Goal: Information Seeking & Learning: Find specific fact

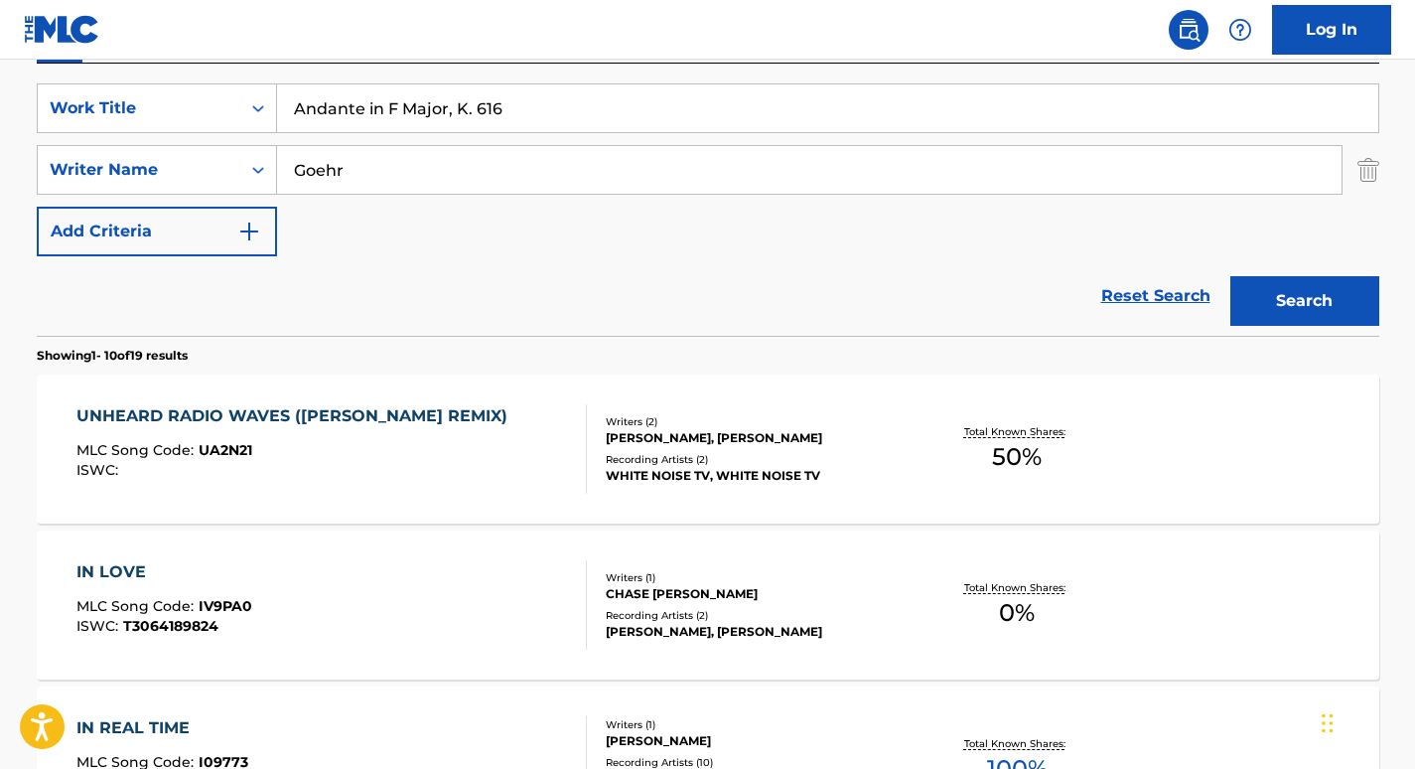
scroll to position [359, 0]
click at [380, 166] on input "Goehr" at bounding box center [809, 170] width 1065 height 48
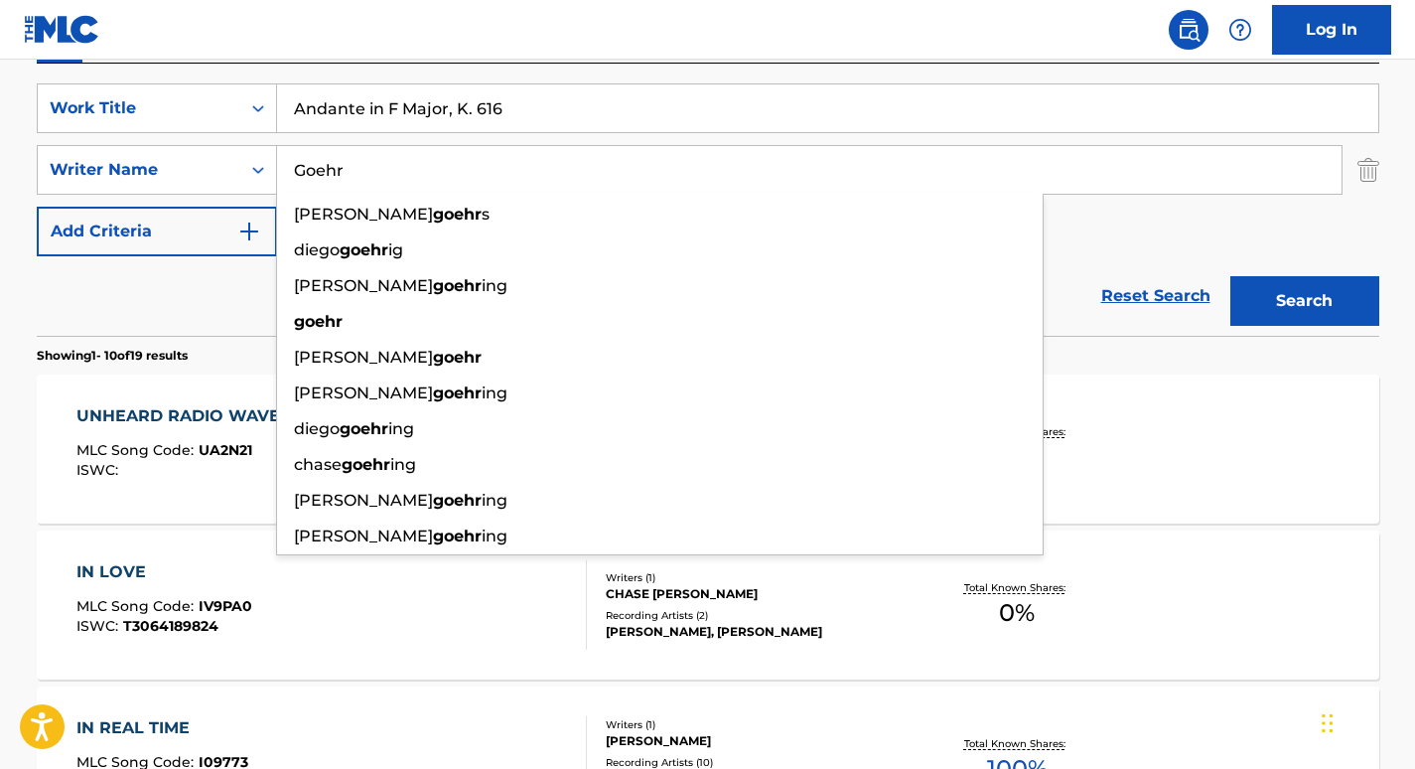
click at [380, 166] on input "Goehr" at bounding box center [809, 170] width 1065 height 48
paste input "[PERSON_NAME]"
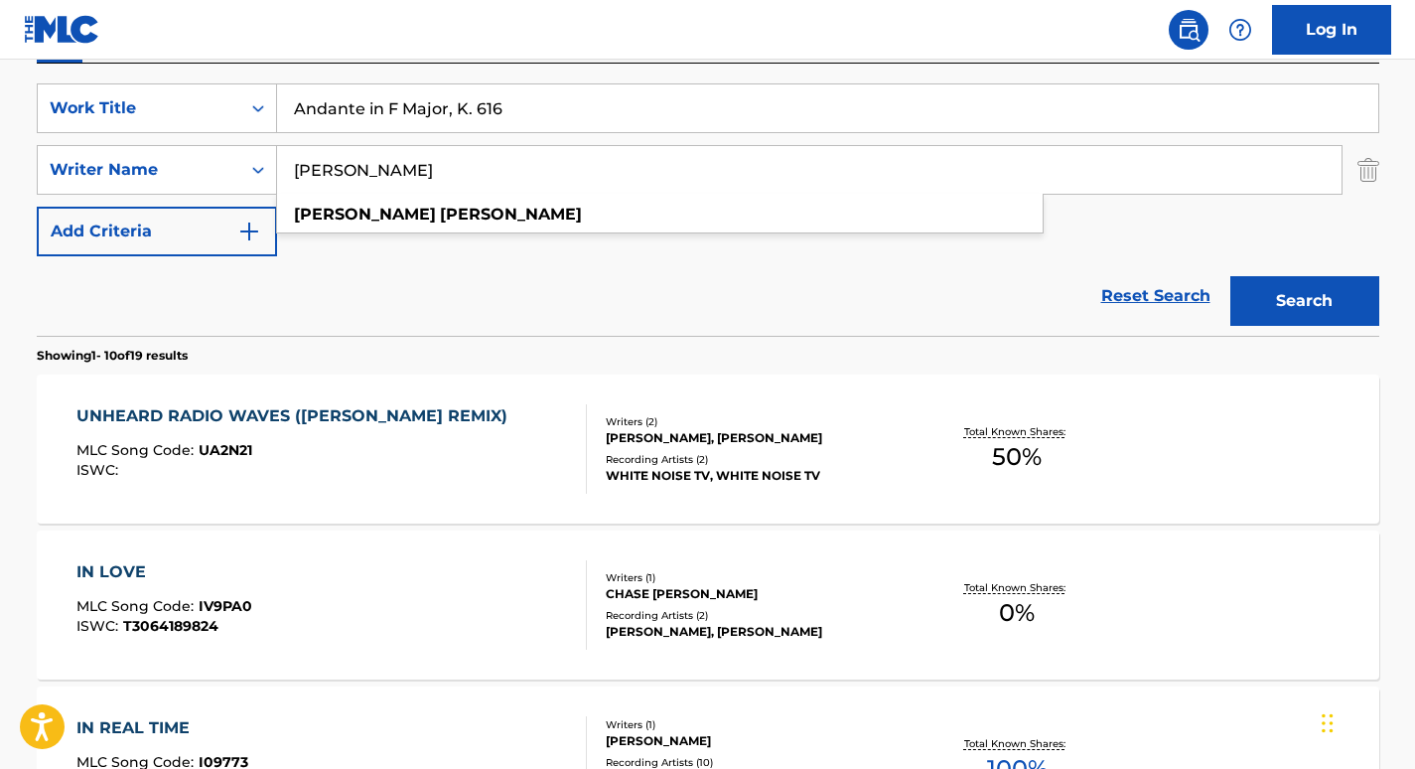
type input "[PERSON_NAME]"
click at [433, 120] on input "Andante in F Major, K. 616" at bounding box center [828, 108] width 1102 height 48
paste input "Piano Concerto No. 21 in C Major, K. 467: II. Andante"
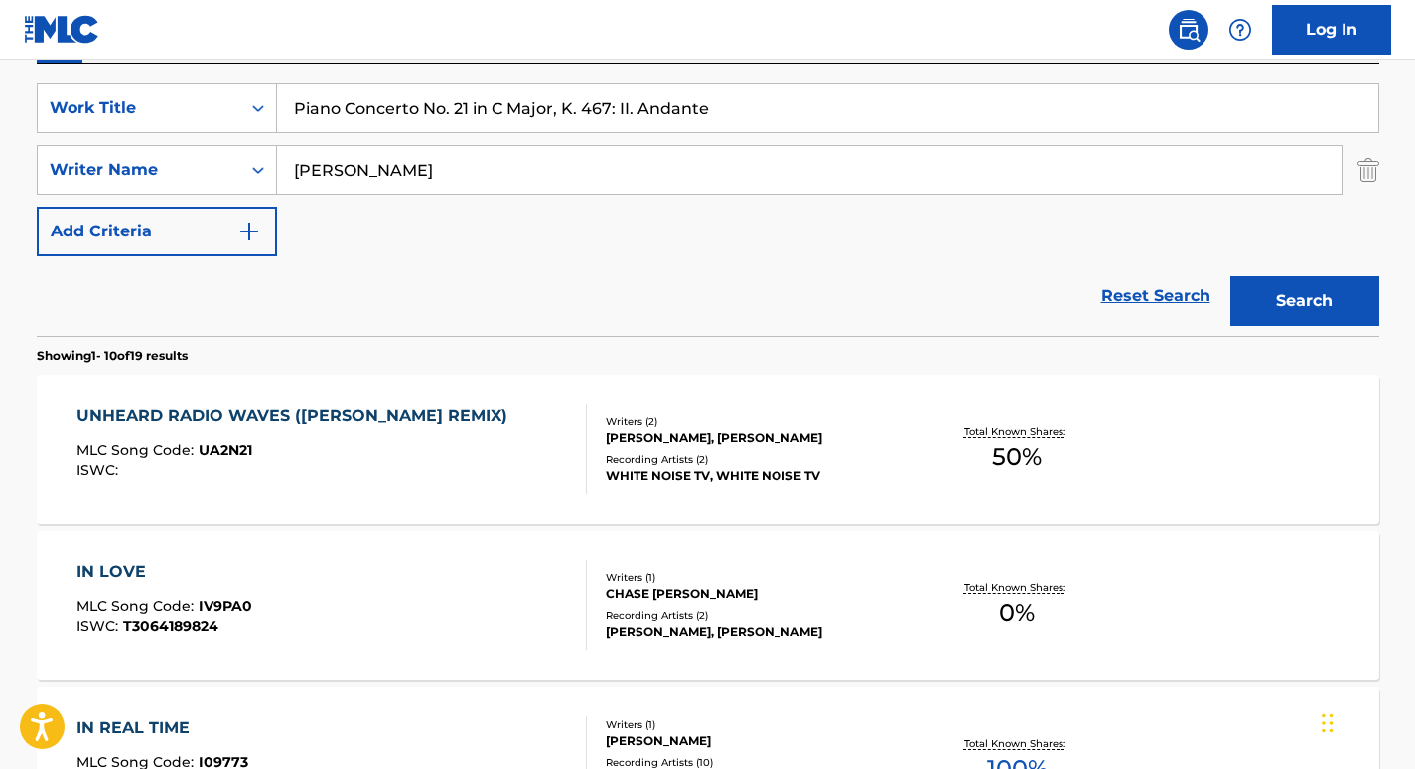
click at [1259, 299] on button "Search" at bounding box center [1305, 301] width 149 height 50
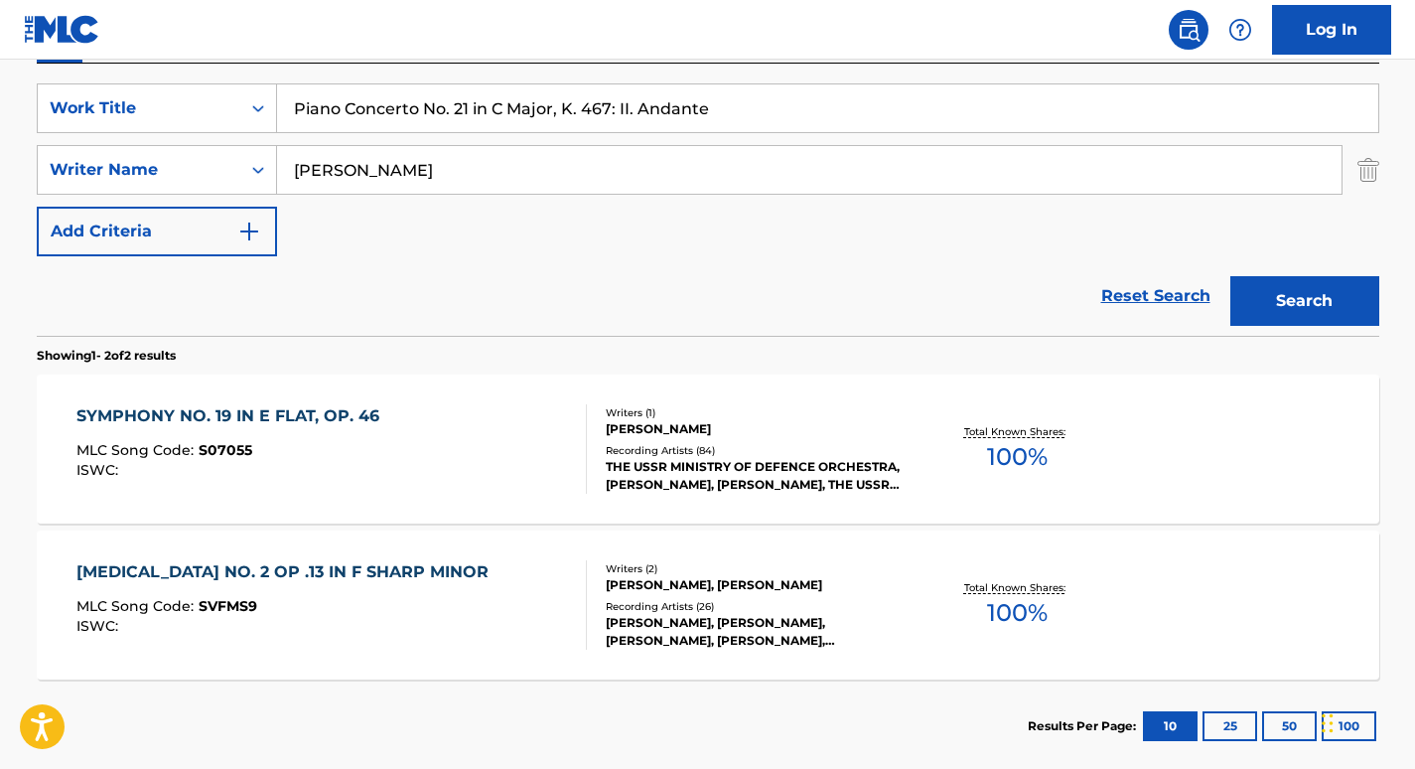
click at [394, 105] on input "Piano Concerto No. 21 in C Major, K. 467: II. Andante" at bounding box center [828, 108] width 1102 height 48
paste input "Search Form"
type input "Piano Concerto No. 21 in C Major, K.467: II. Andante"
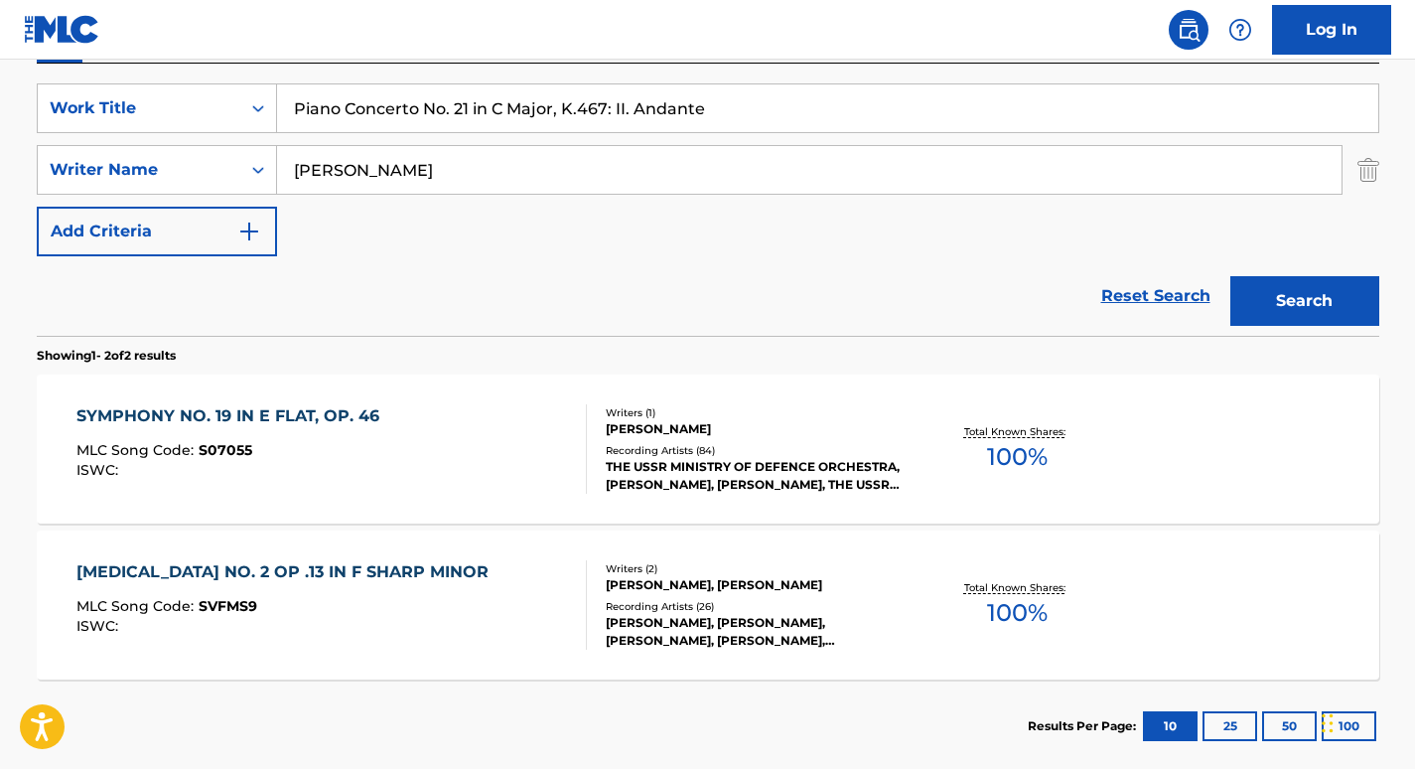
click at [1231, 276] on button "Search" at bounding box center [1305, 301] width 149 height 50
click at [481, 163] on input "[PERSON_NAME]" at bounding box center [809, 170] width 1065 height 48
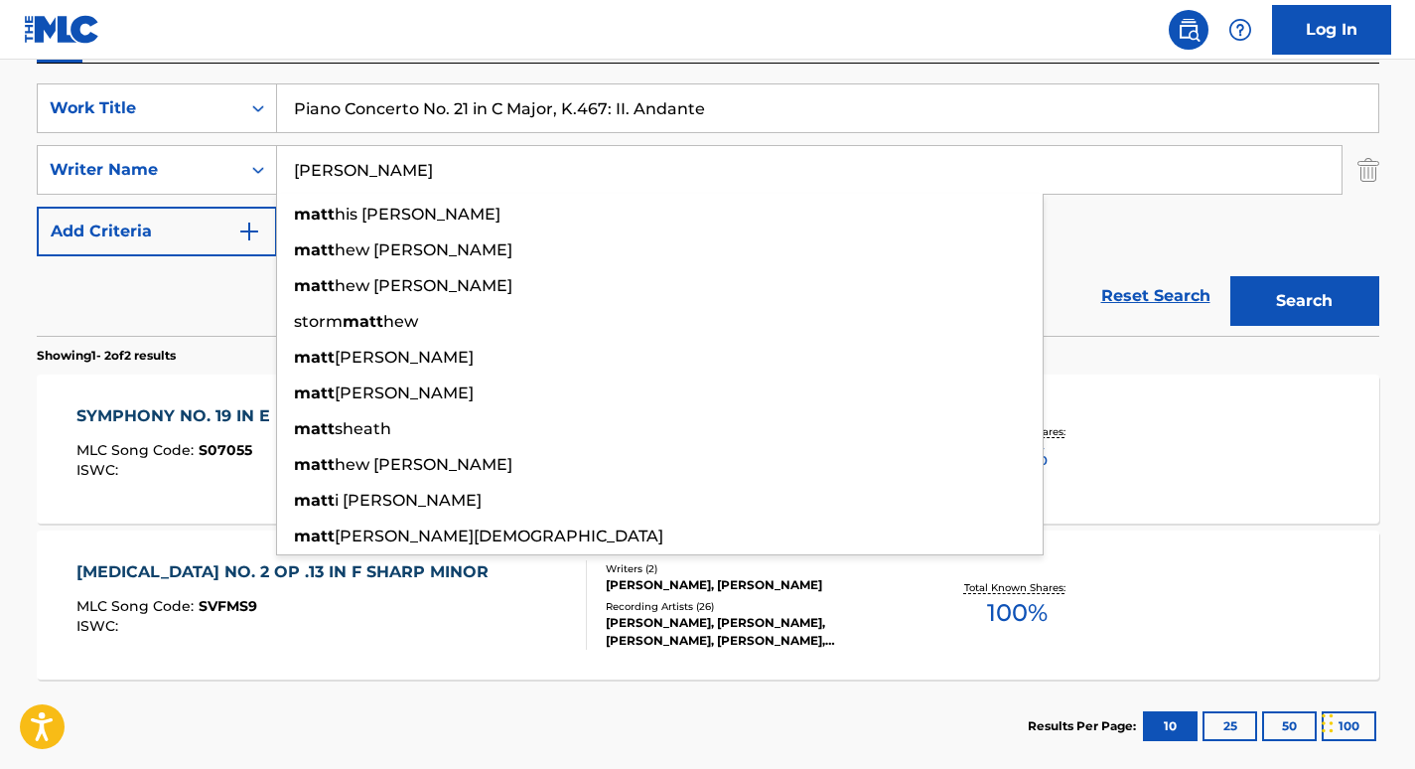
click at [1231, 276] on button "Search" at bounding box center [1305, 301] width 149 height 50
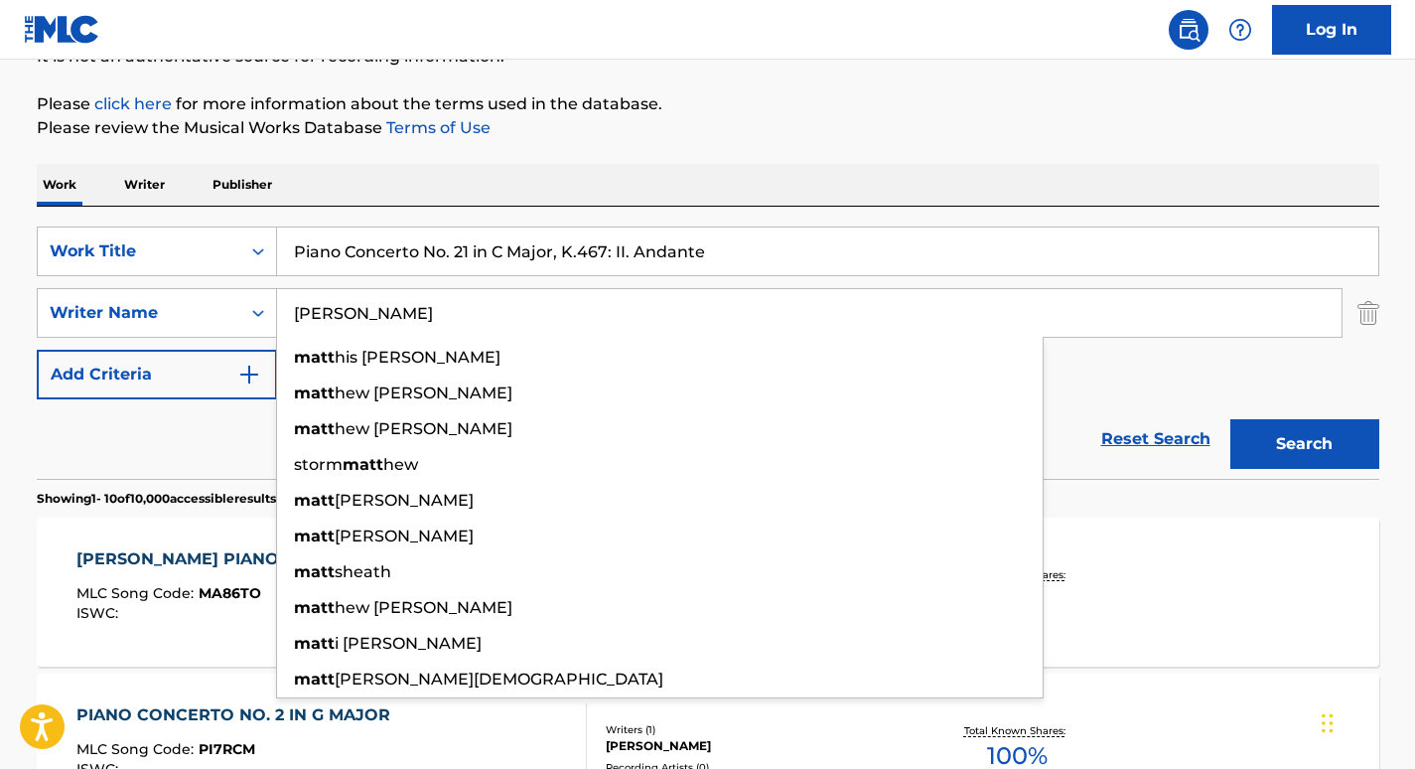
scroll to position [0, 0]
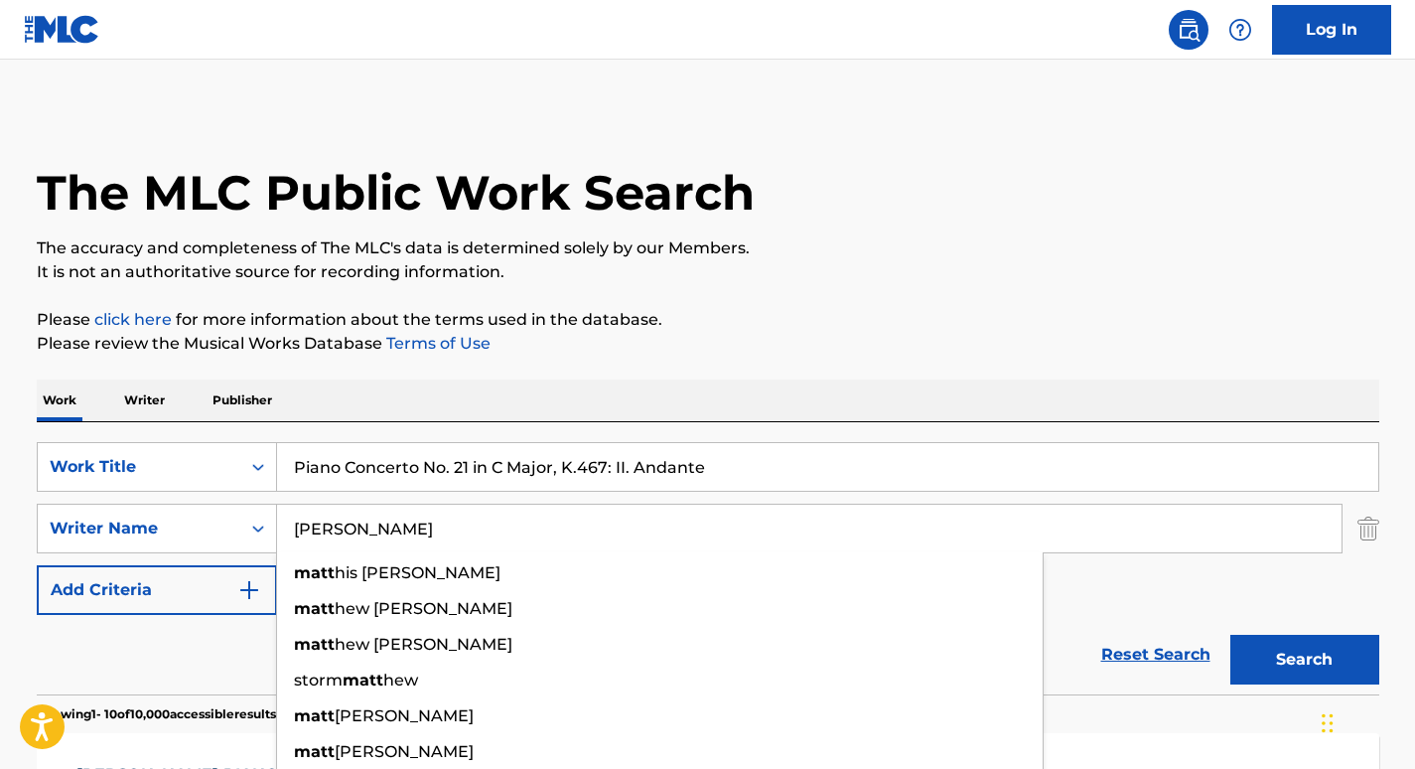
click at [347, 540] on input "[PERSON_NAME]" at bounding box center [809, 529] width 1065 height 48
paste input "[PERSON_NAME]"
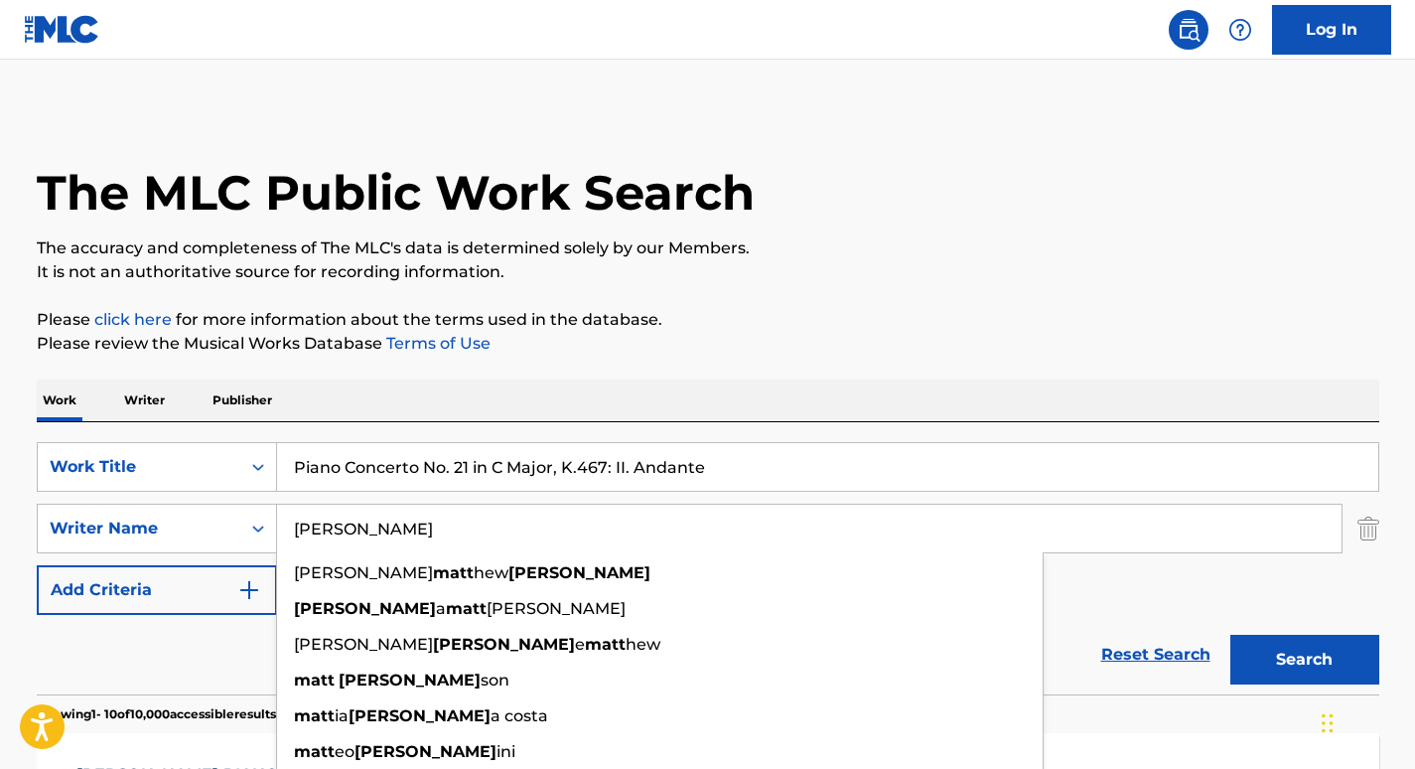
click at [1231, 635] on button "Search" at bounding box center [1305, 660] width 149 height 50
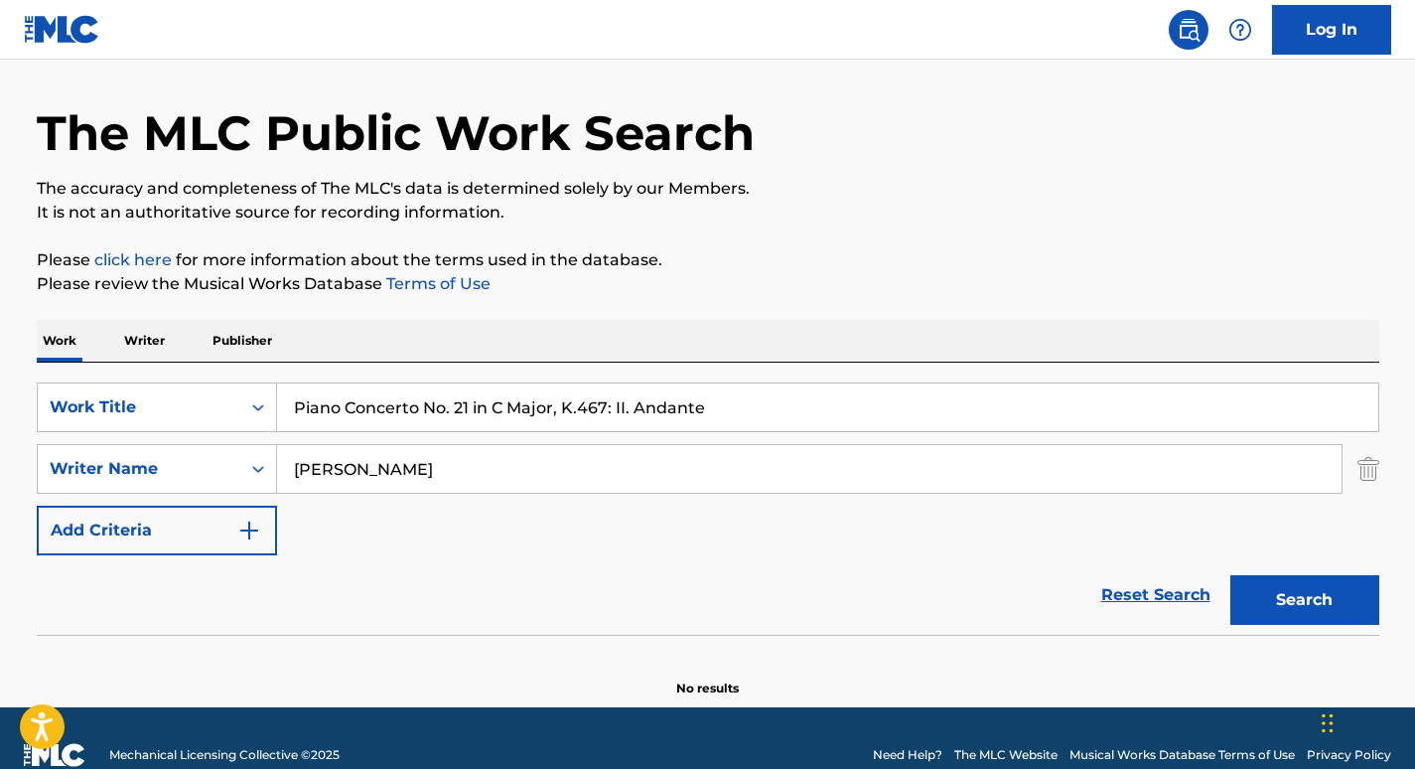
scroll to position [61, 0]
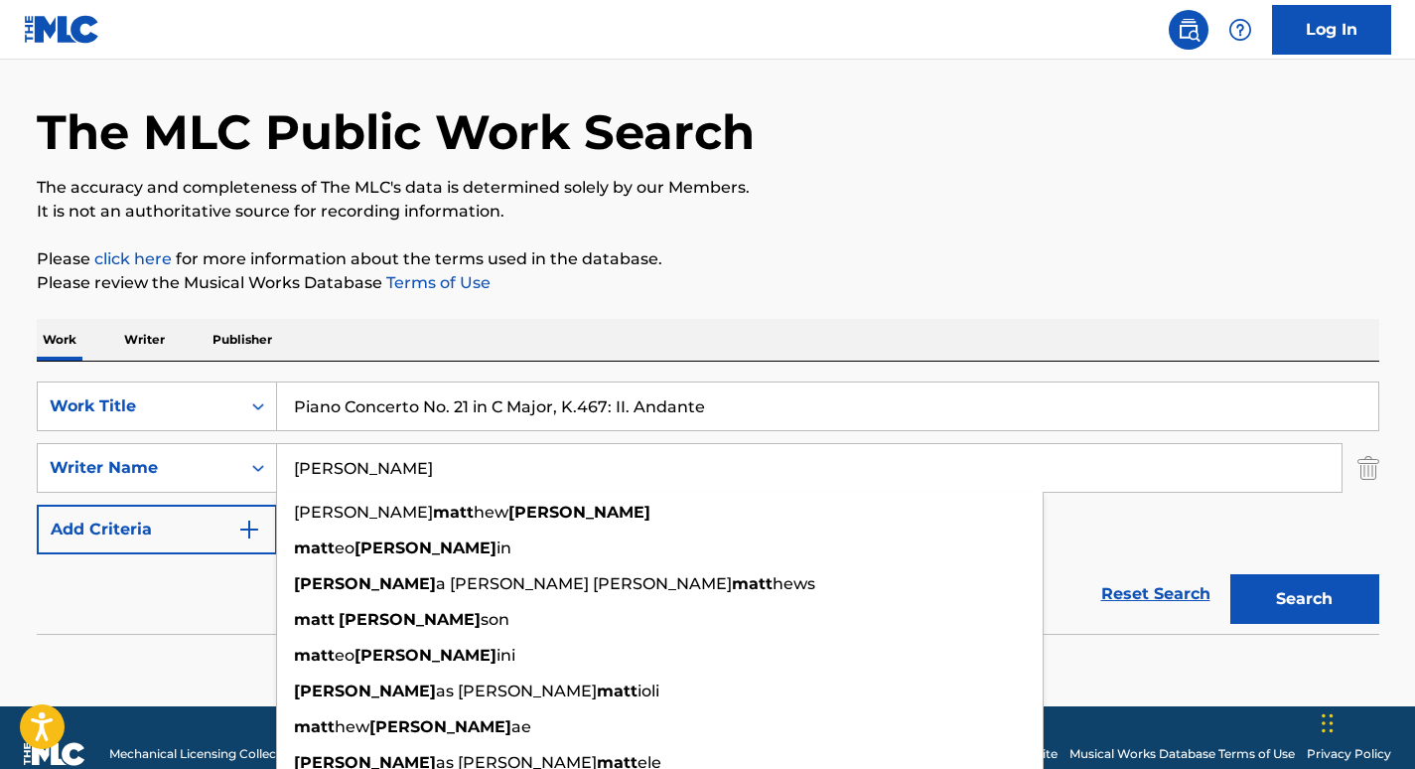
click at [451, 336] on div "Work Writer Publisher" at bounding box center [708, 340] width 1343 height 42
click at [380, 472] on input "[PERSON_NAME]" at bounding box center [809, 468] width 1065 height 48
paste input "[PERSON_NAME]"
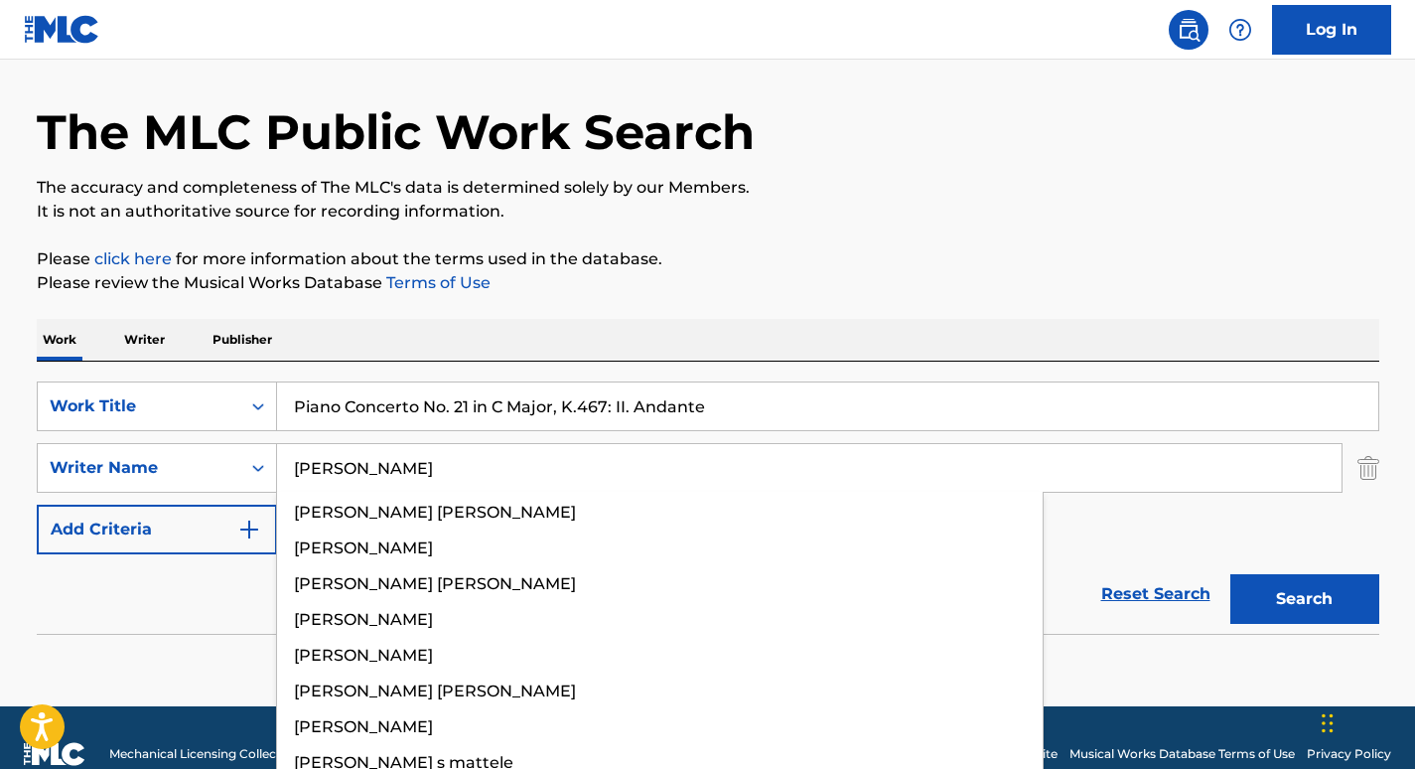
type input "[PERSON_NAME]"
click at [1231, 574] on button "Search" at bounding box center [1305, 599] width 149 height 50
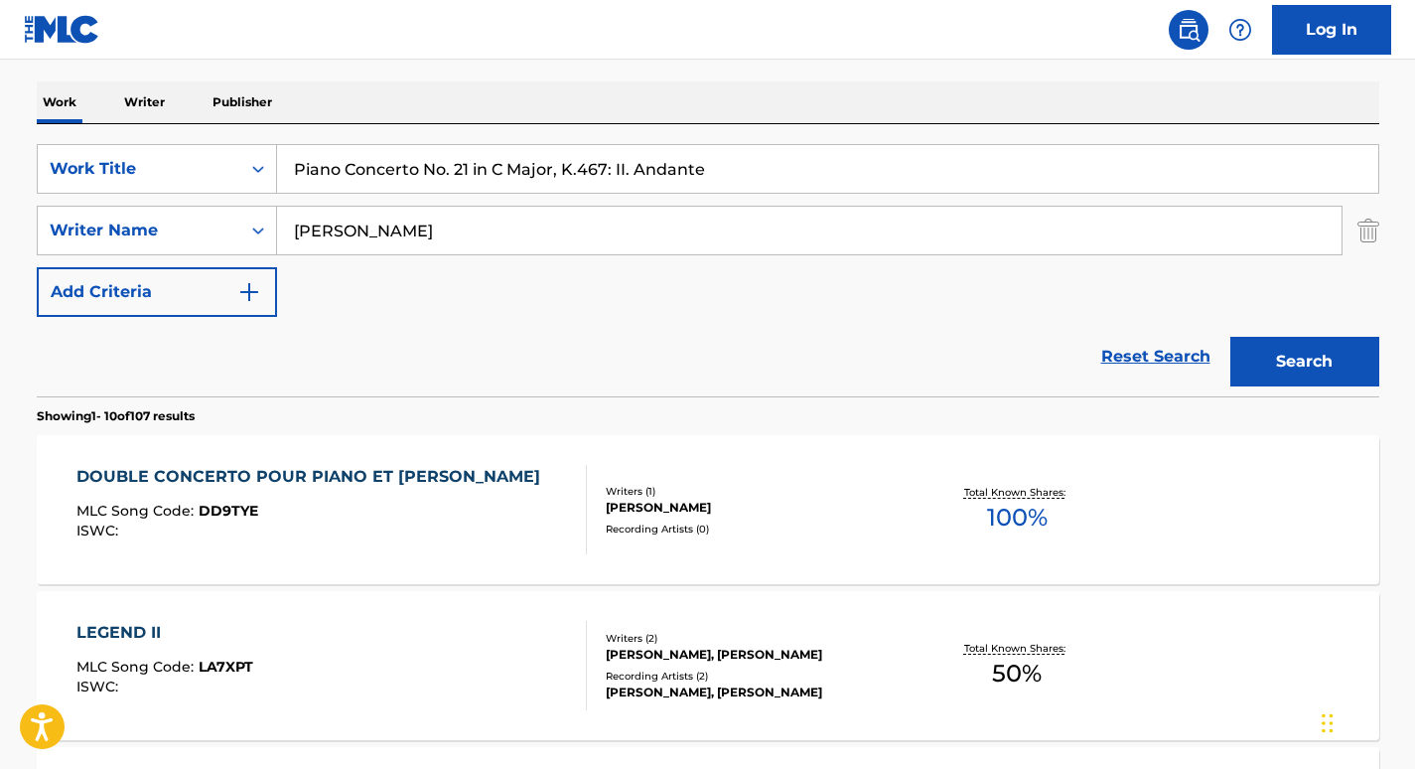
scroll to position [300, 0]
